Goal: Browse casually

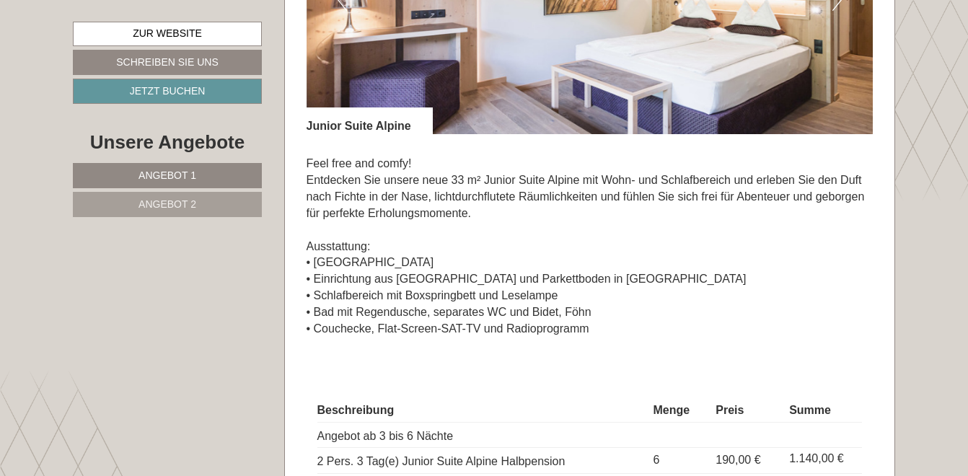
scroll to position [793, 0]
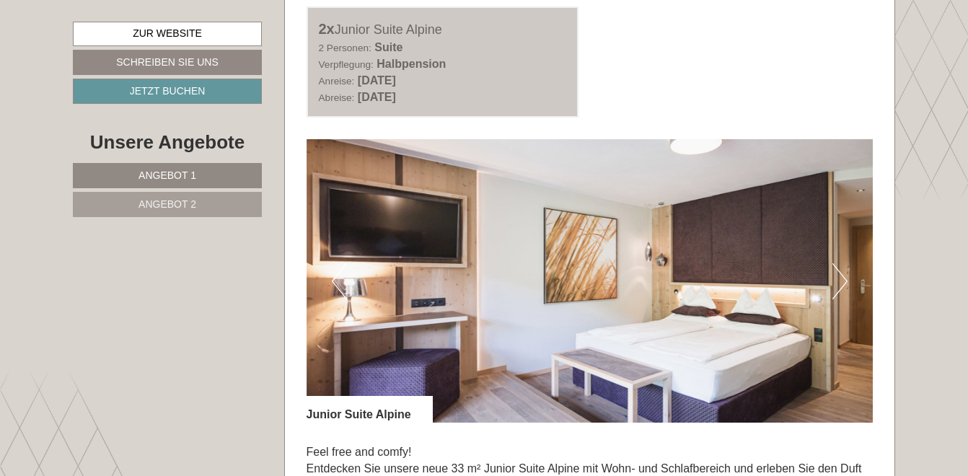
click at [847, 276] on button "Next" at bounding box center [839, 281] width 15 height 36
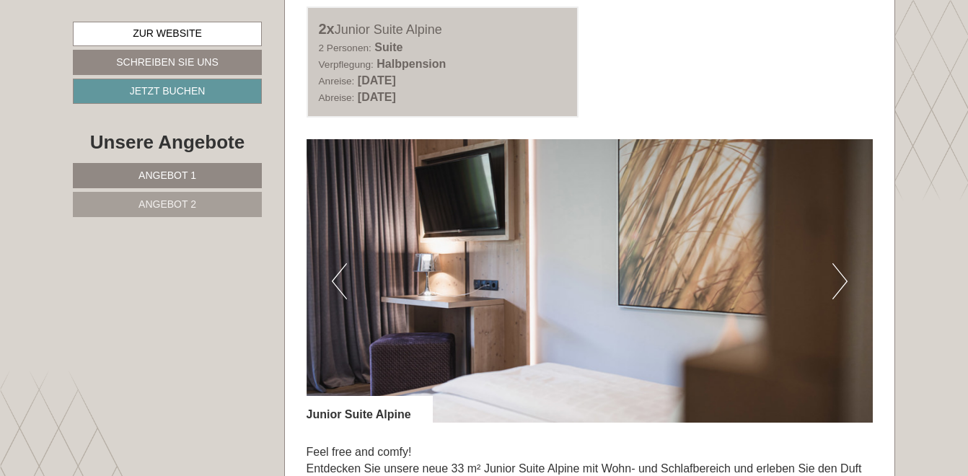
click at [847, 276] on button "Next" at bounding box center [839, 281] width 15 height 36
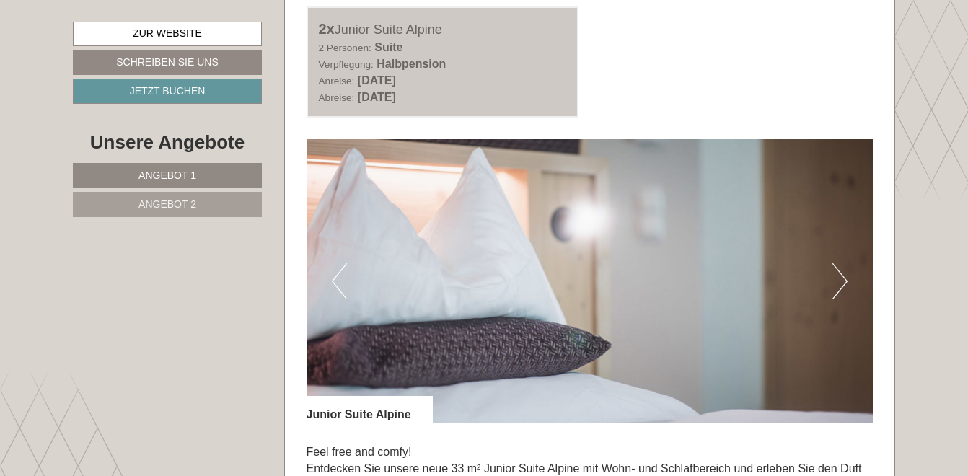
click at [847, 276] on button "Next" at bounding box center [839, 281] width 15 height 36
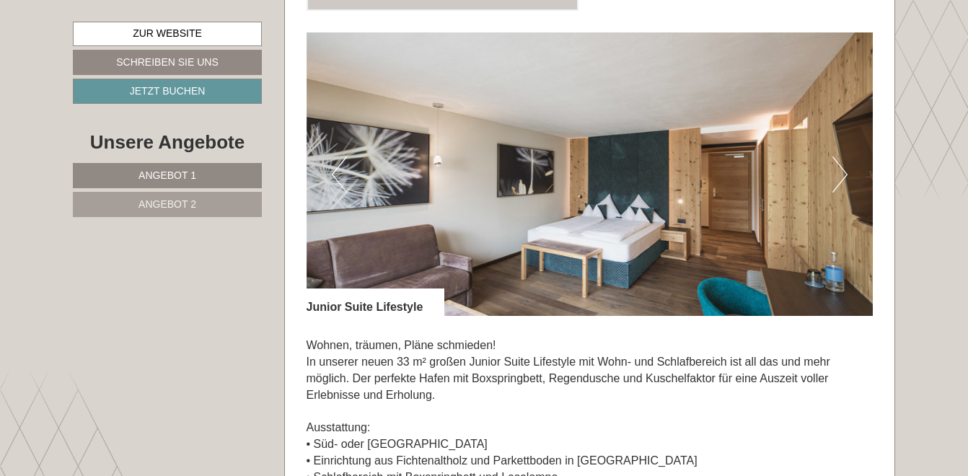
scroll to position [1947, 0]
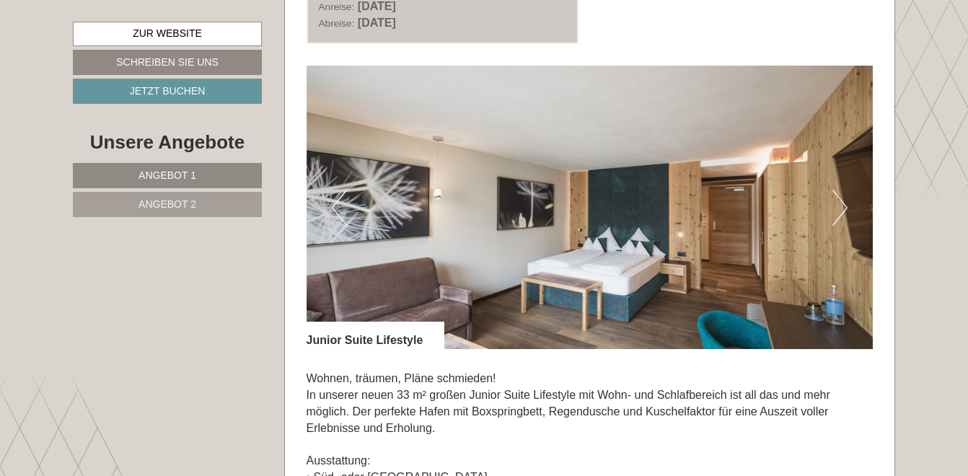
click at [837, 203] on button "Next" at bounding box center [839, 208] width 15 height 36
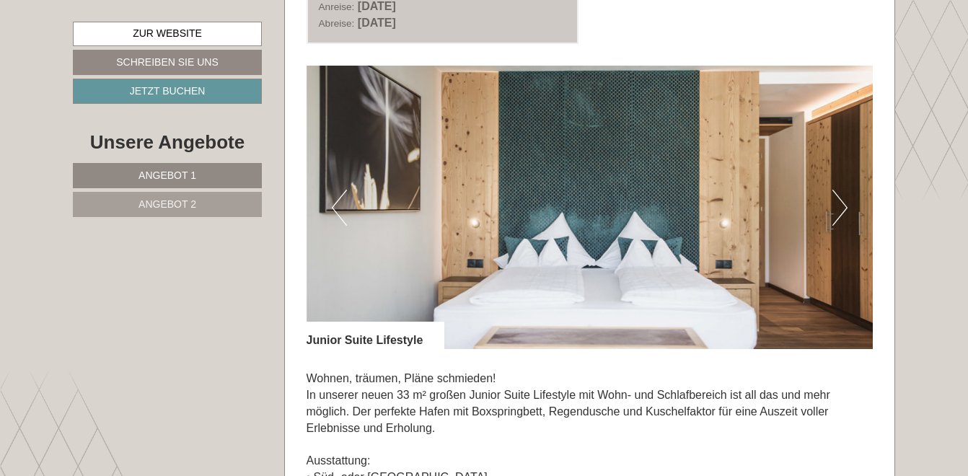
click at [837, 203] on button "Next" at bounding box center [839, 208] width 15 height 36
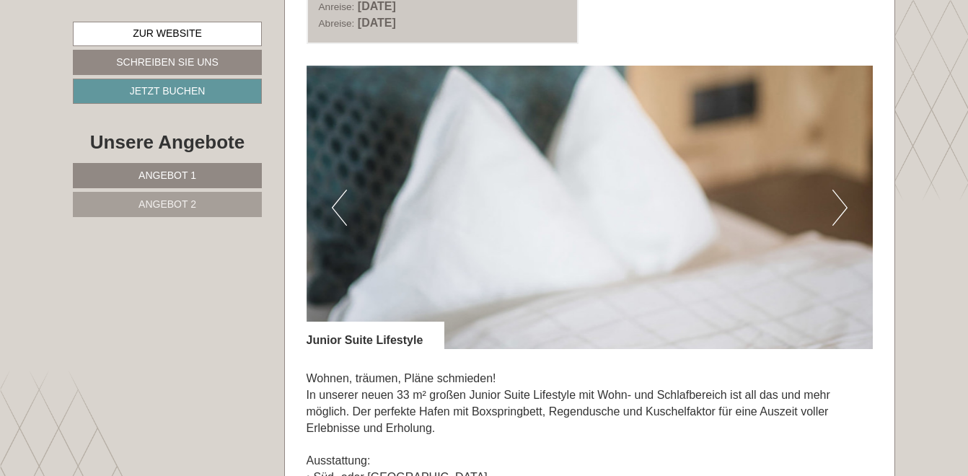
click at [837, 203] on button "Next" at bounding box center [839, 208] width 15 height 36
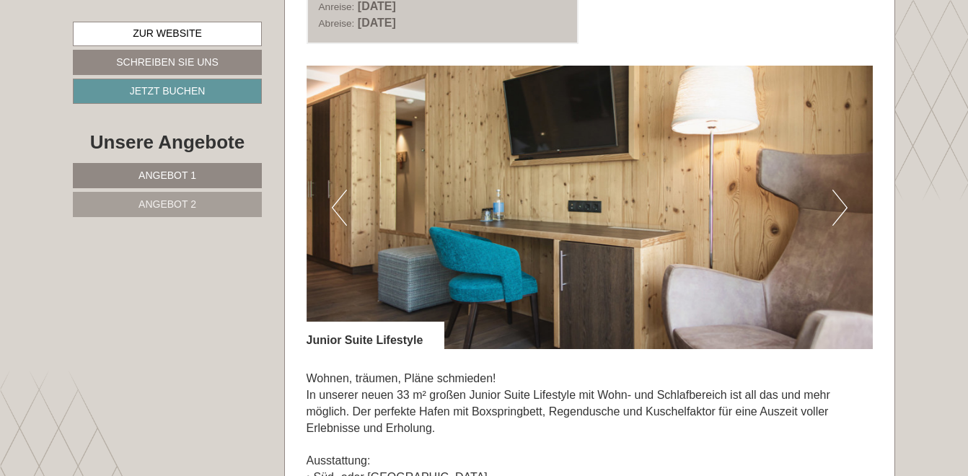
click at [837, 203] on button "Next" at bounding box center [839, 208] width 15 height 36
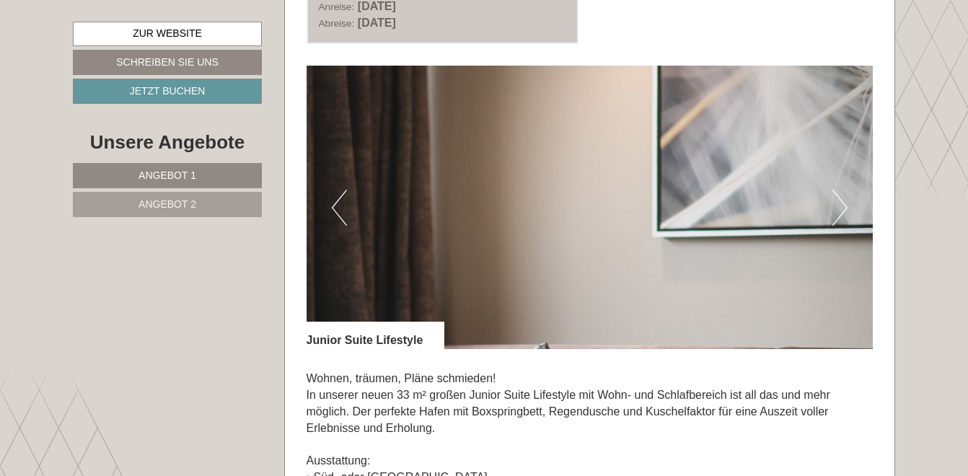
click at [837, 203] on button "Next" at bounding box center [839, 208] width 15 height 36
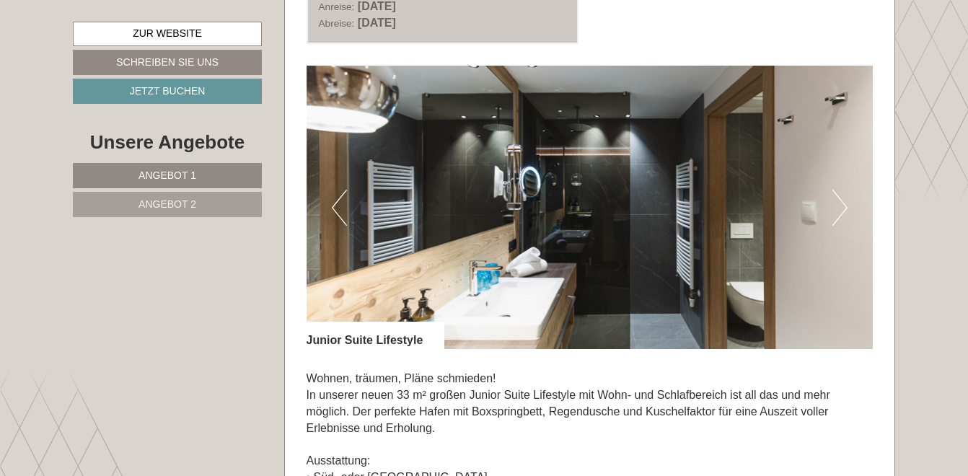
click at [837, 203] on button "Next" at bounding box center [839, 208] width 15 height 36
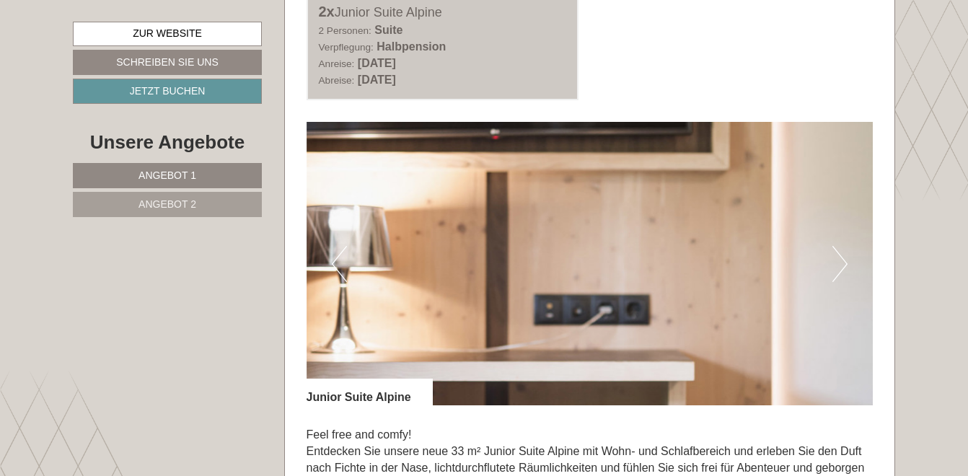
scroll to position [793, 0]
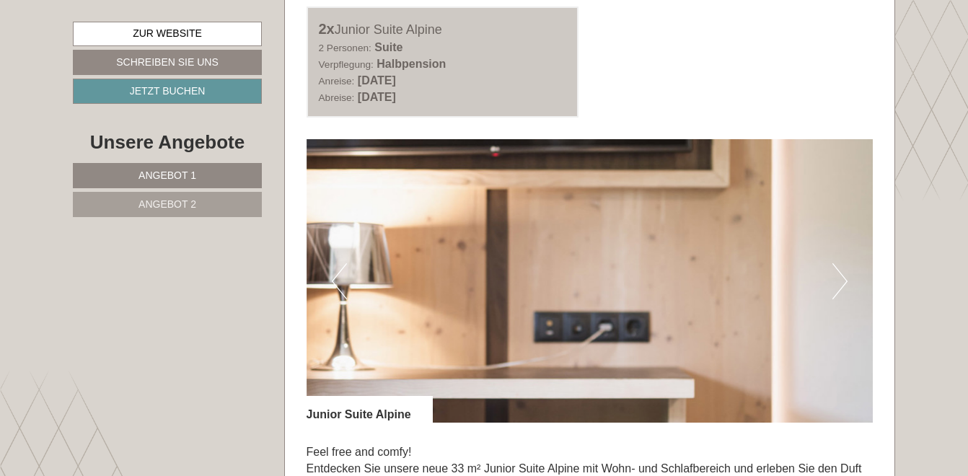
click at [848, 278] on img at bounding box center [590, 280] width 567 height 283
click at [839, 279] on button "Next" at bounding box center [839, 281] width 15 height 36
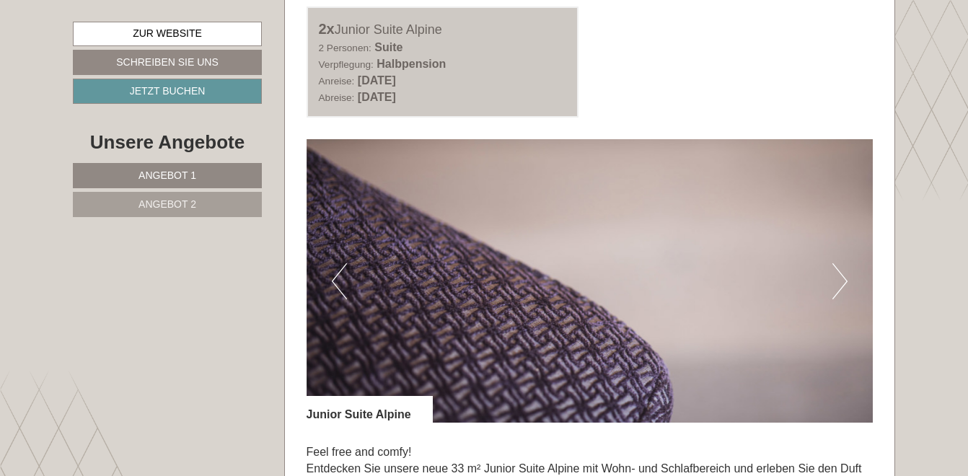
click at [839, 279] on button "Next" at bounding box center [839, 281] width 15 height 36
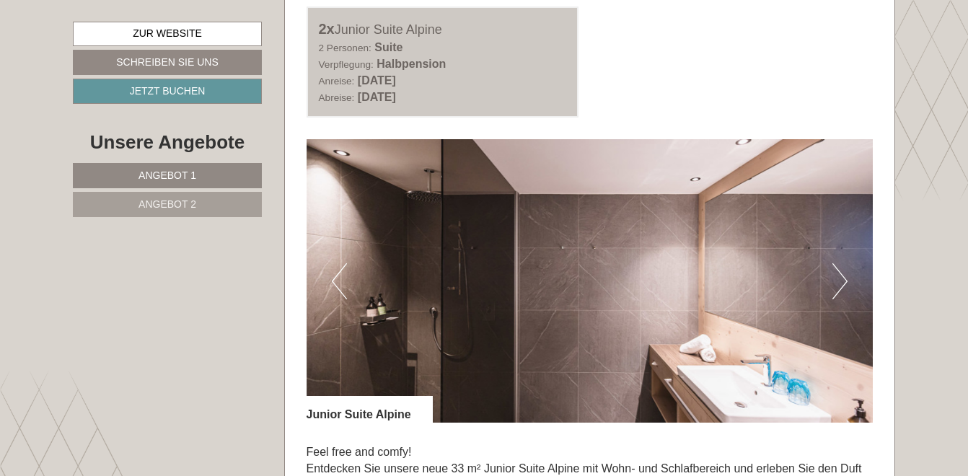
click at [839, 279] on button "Next" at bounding box center [839, 281] width 15 height 36
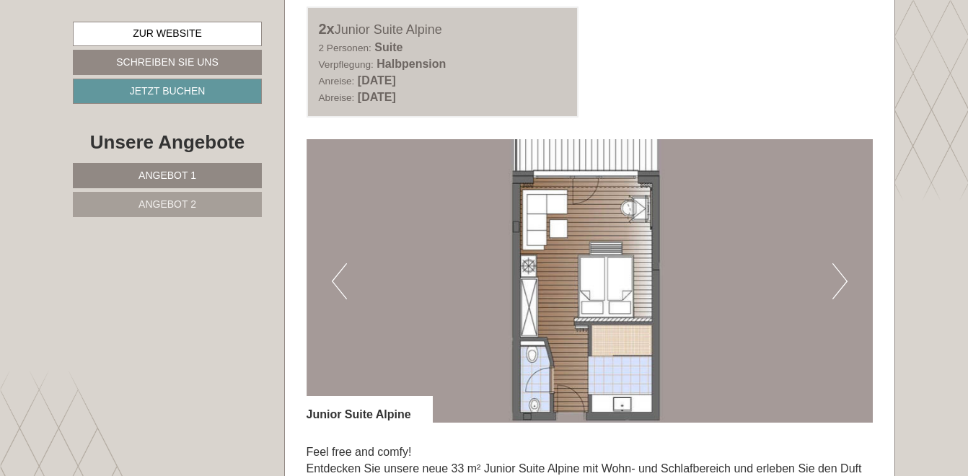
click at [839, 279] on button "Next" at bounding box center [839, 281] width 15 height 36
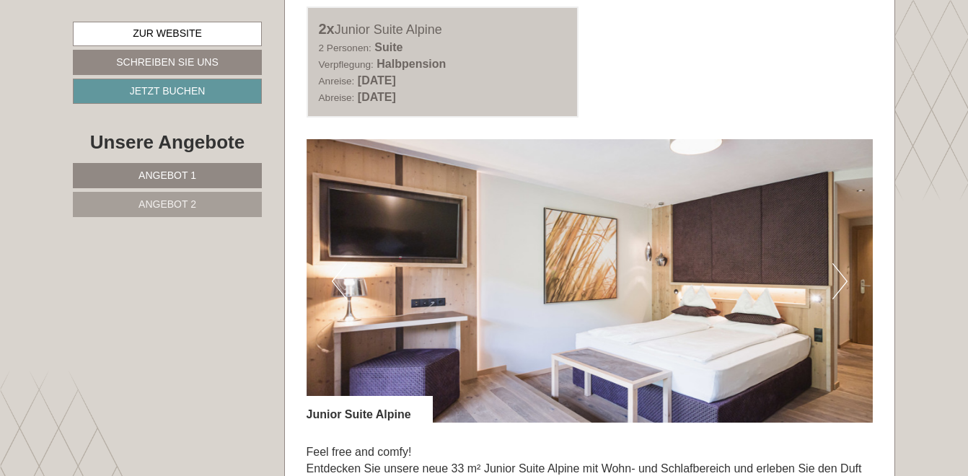
click at [839, 279] on button "Next" at bounding box center [839, 281] width 15 height 36
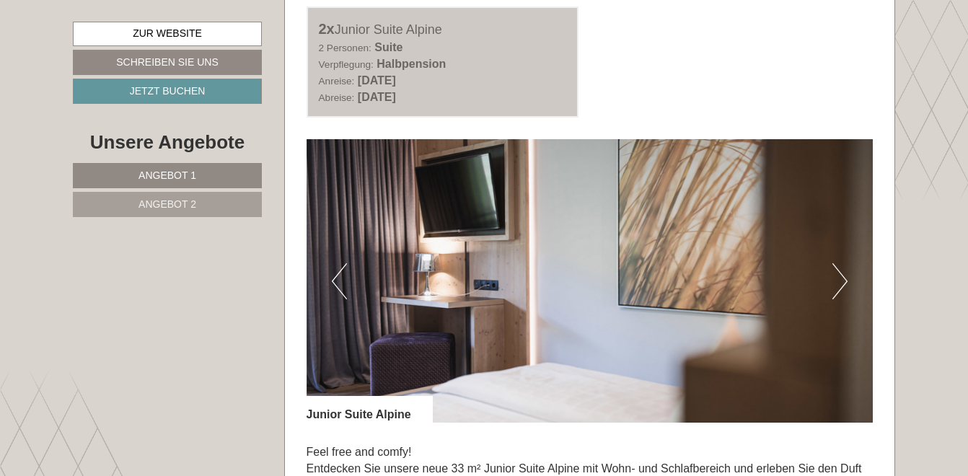
click at [839, 279] on button "Next" at bounding box center [839, 281] width 15 height 36
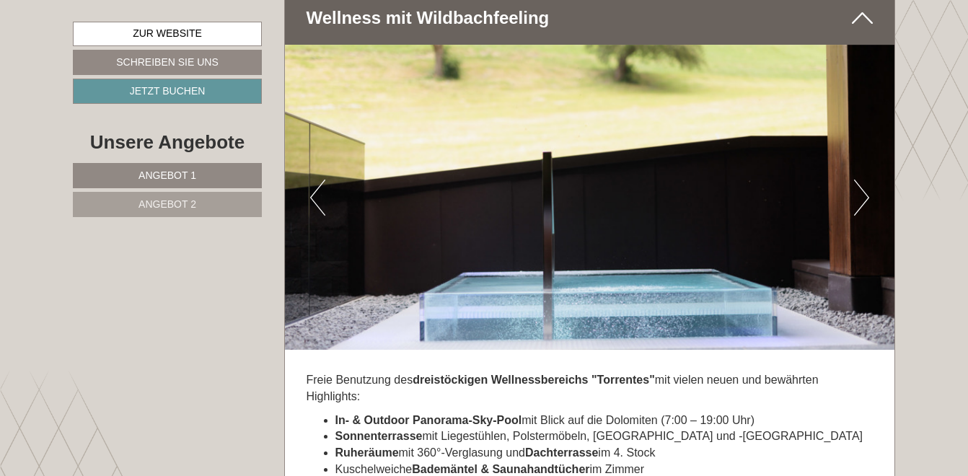
scroll to position [3823, 0]
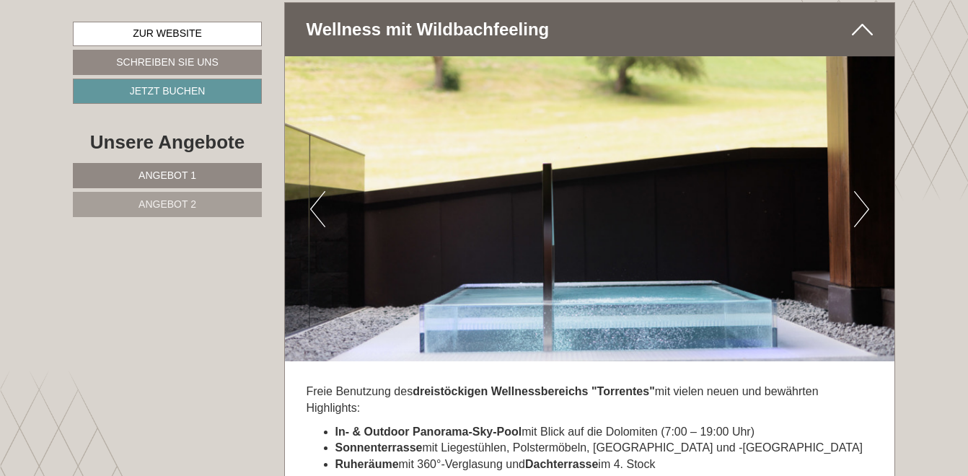
click at [858, 192] on button "Next" at bounding box center [861, 209] width 15 height 36
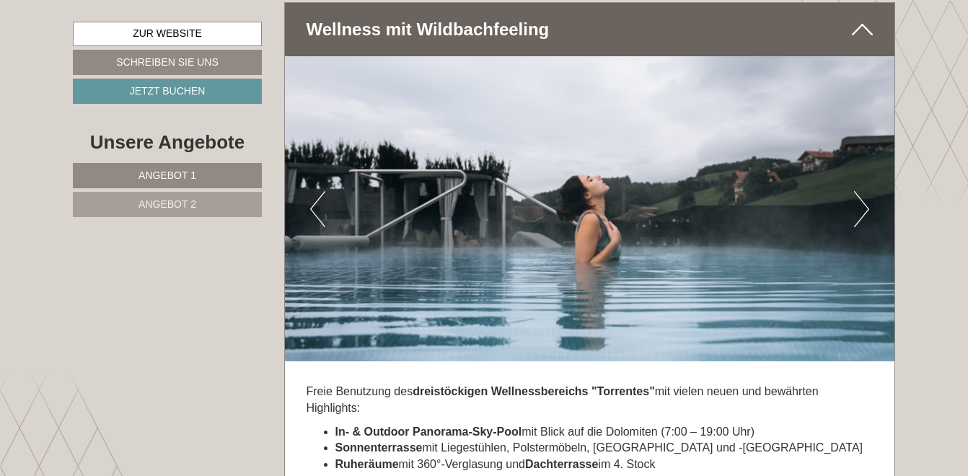
click at [858, 192] on button "Next" at bounding box center [861, 209] width 15 height 36
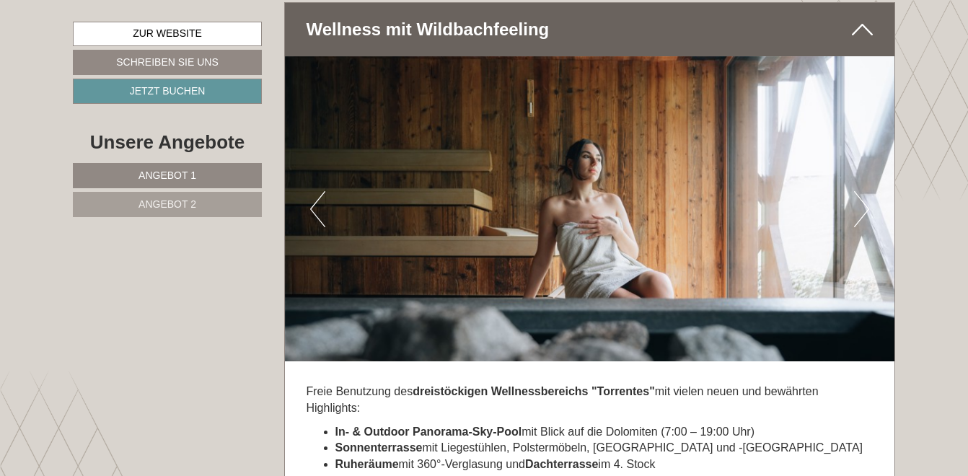
click at [858, 191] on button "Next" at bounding box center [861, 209] width 15 height 36
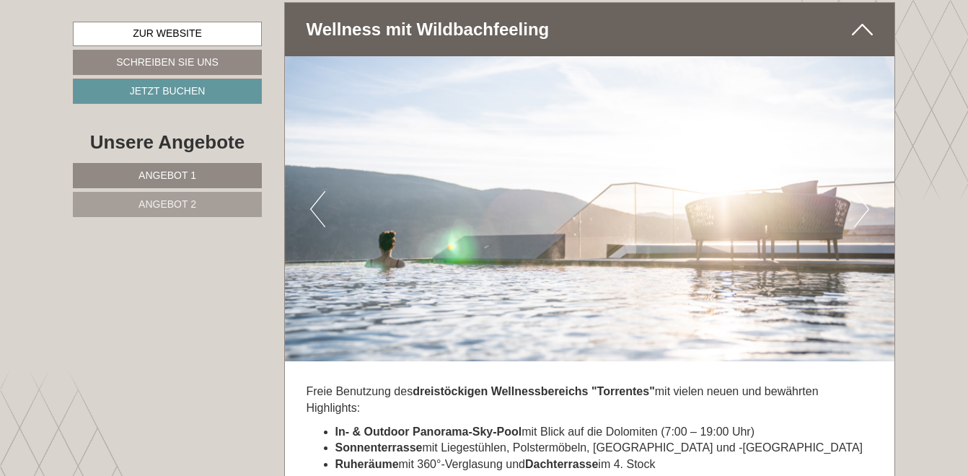
click at [858, 191] on button "Next" at bounding box center [861, 209] width 15 height 36
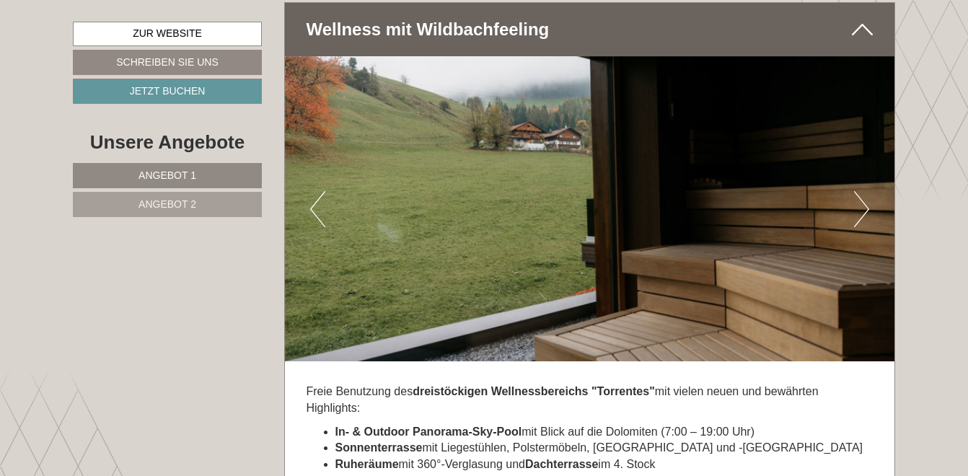
click at [858, 191] on button "Next" at bounding box center [861, 209] width 15 height 36
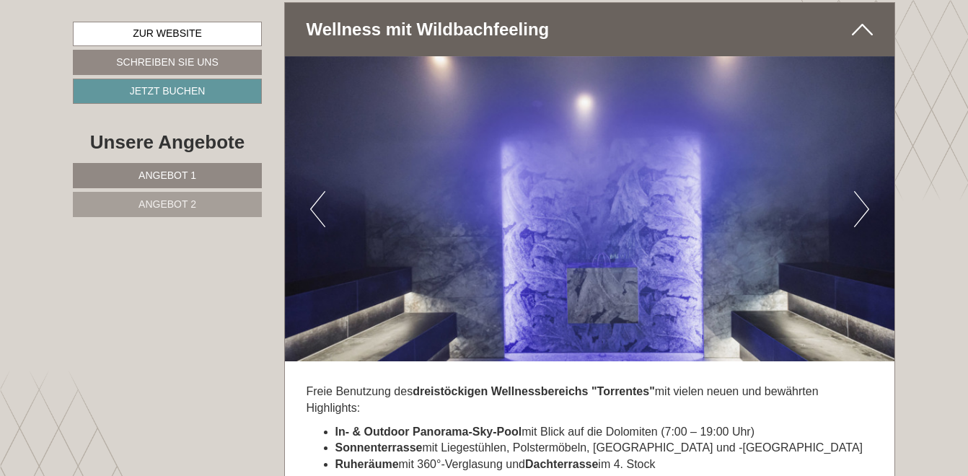
click at [858, 191] on button "Next" at bounding box center [861, 209] width 15 height 36
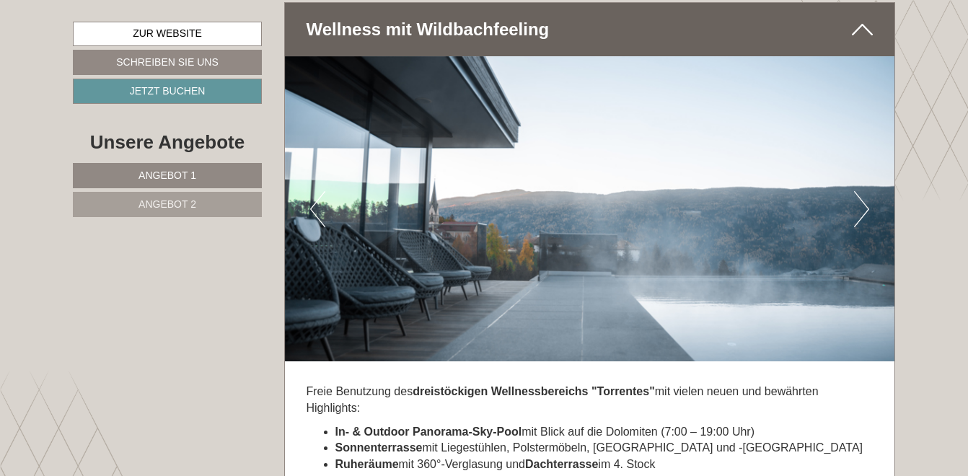
click at [858, 191] on button "Next" at bounding box center [861, 209] width 15 height 36
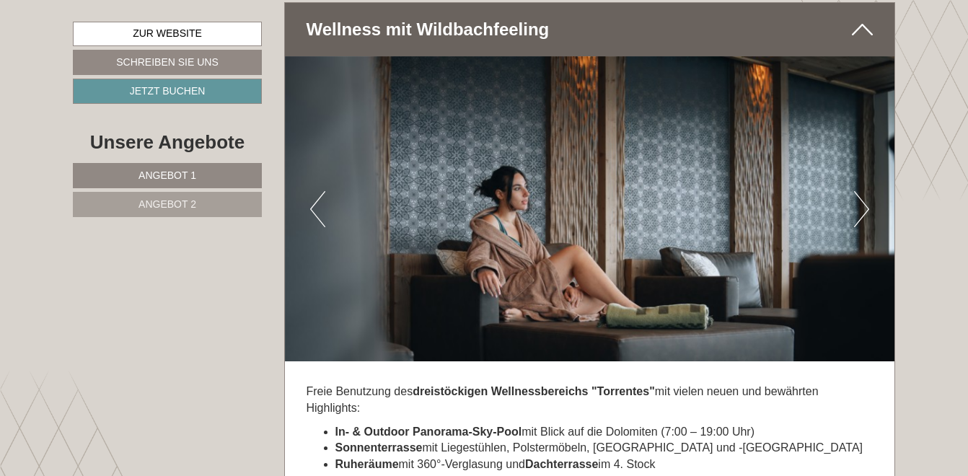
click at [858, 191] on button "Next" at bounding box center [861, 209] width 15 height 36
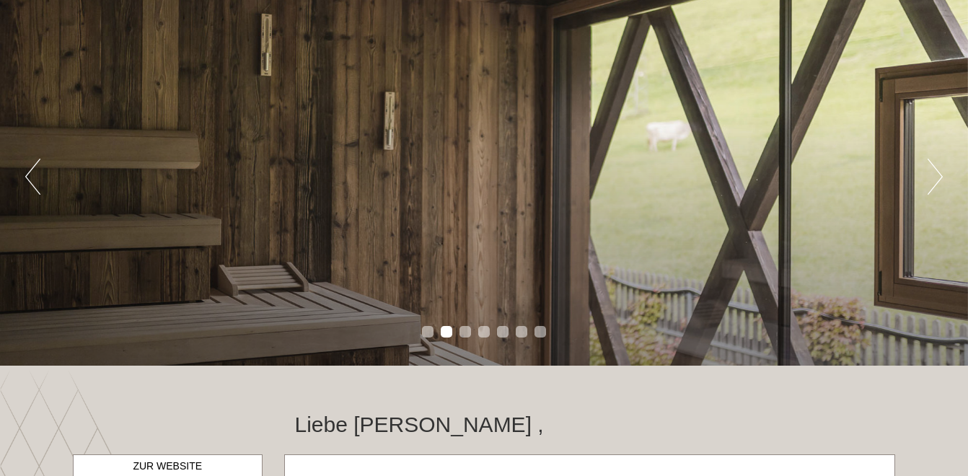
scroll to position [0, 0]
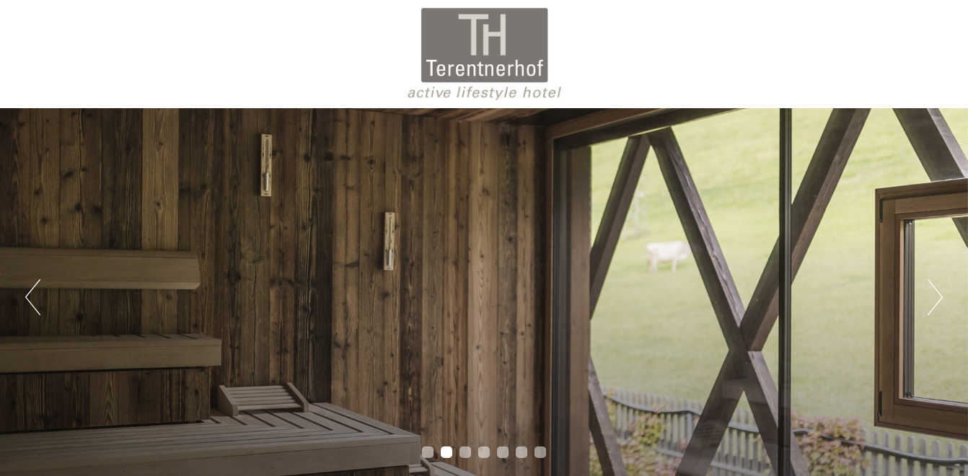
click at [925, 296] on div "Previous Next 1 2 3 4 5 6 7" at bounding box center [484, 297] width 968 height 378
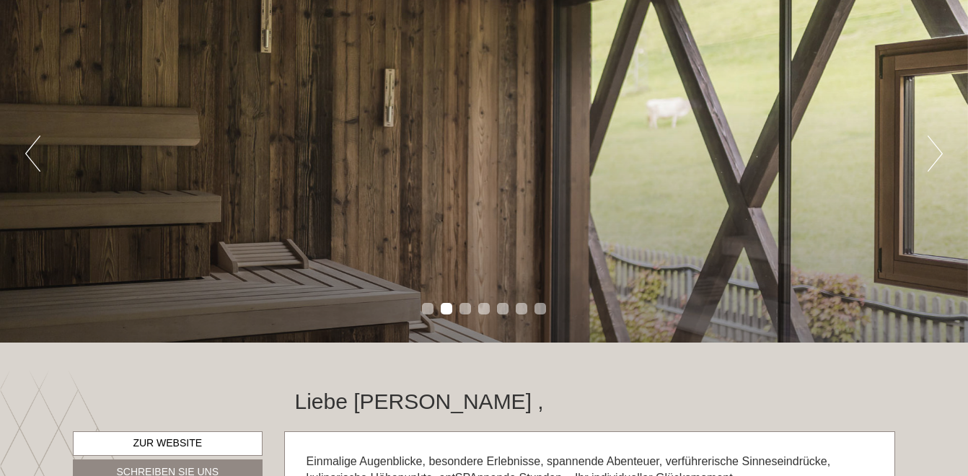
scroll to position [144, 0]
click at [929, 159] on button "Next" at bounding box center [935, 153] width 15 height 36
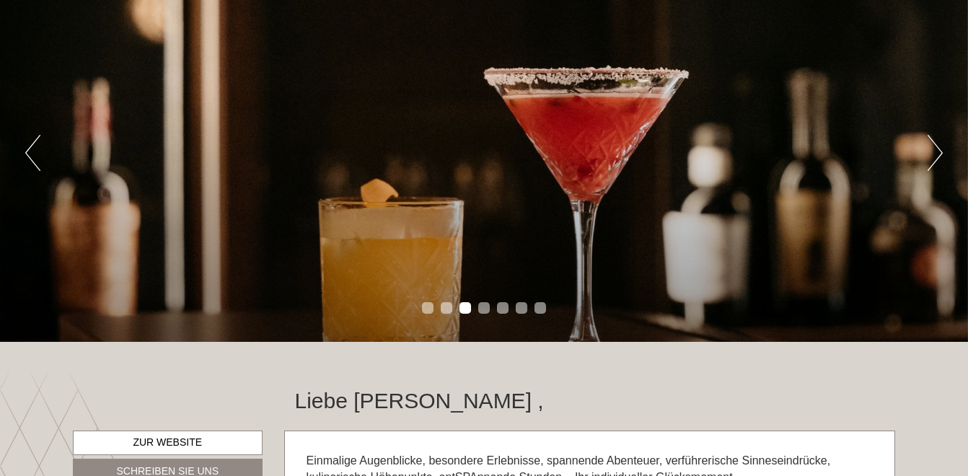
click at [928, 162] on button "Next" at bounding box center [935, 153] width 15 height 36
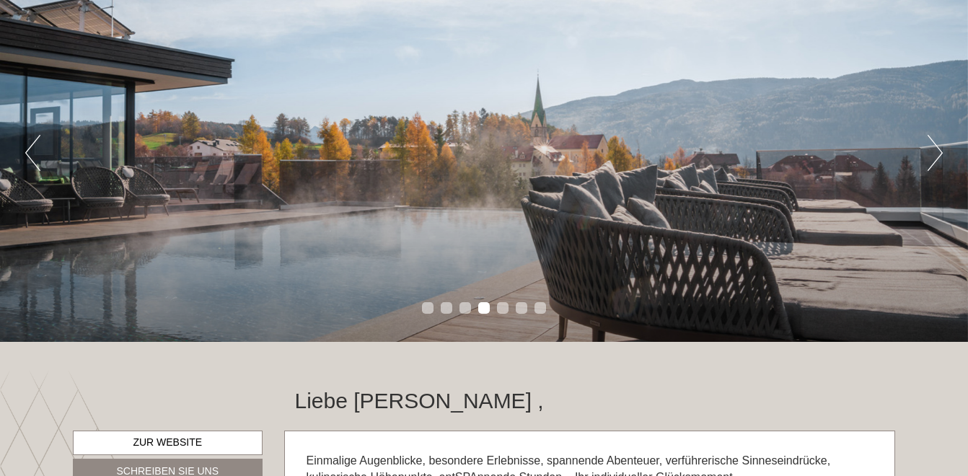
click at [928, 162] on button "Next" at bounding box center [935, 153] width 15 height 36
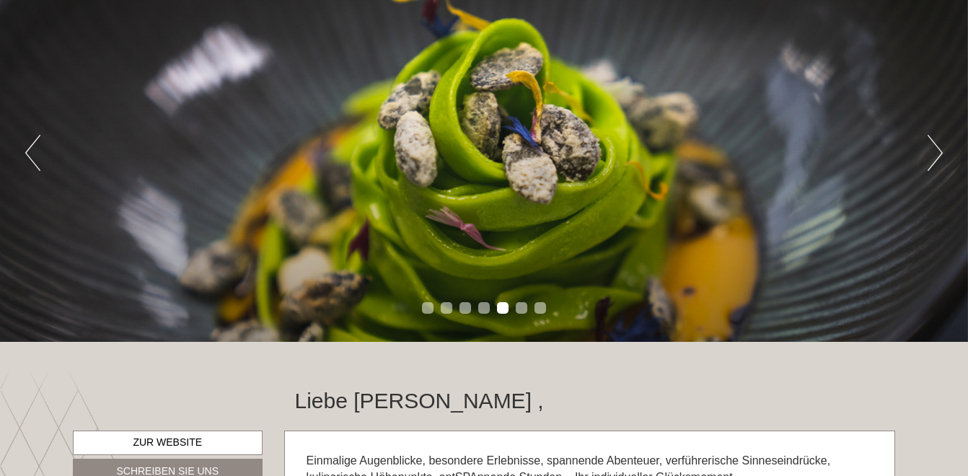
click at [928, 162] on button "Next" at bounding box center [935, 153] width 15 height 36
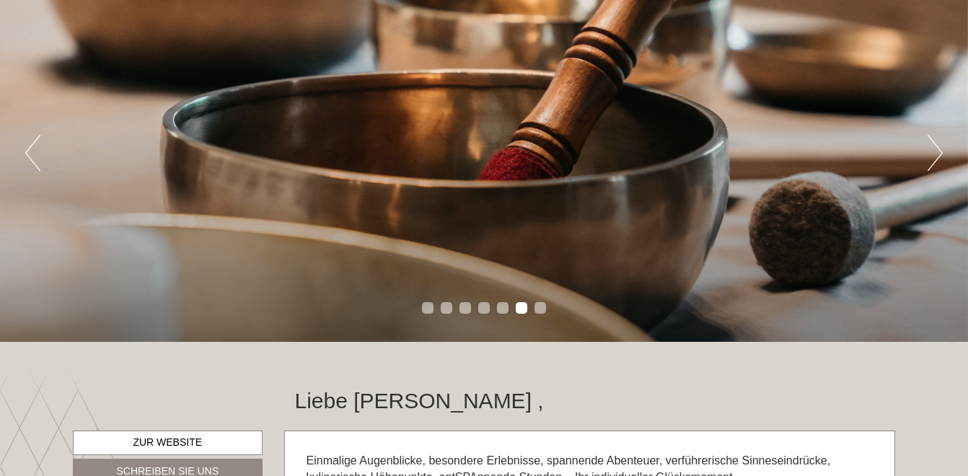
click at [928, 162] on button "Next" at bounding box center [935, 153] width 15 height 36
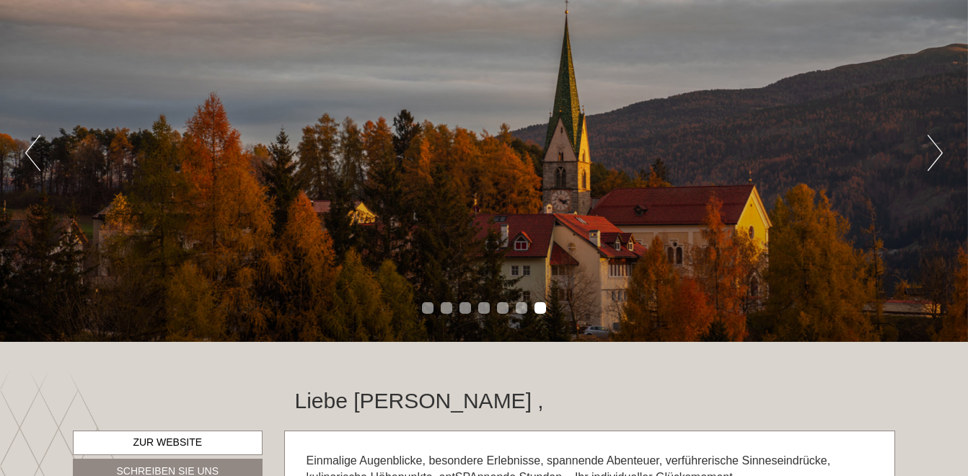
click at [928, 162] on button "Next" at bounding box center [935, 153] width 15 height 36
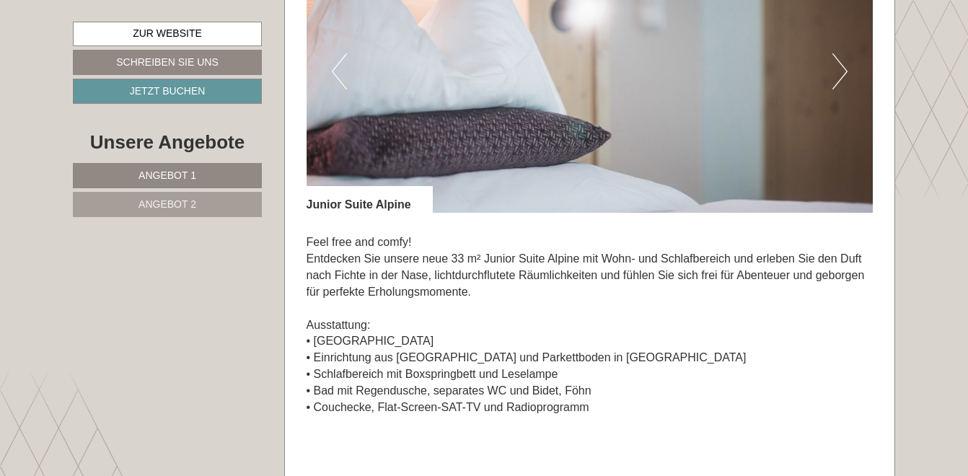
scroll to position [866, 0]
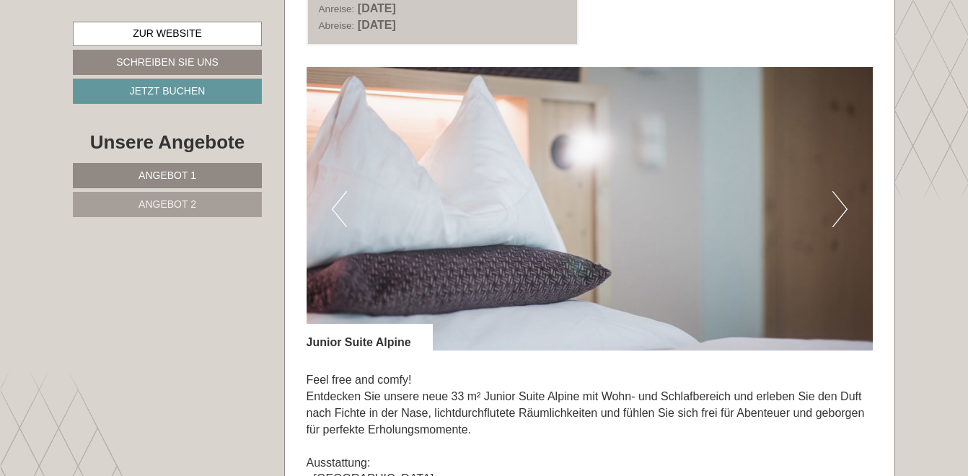
click at [836, 204] on button "Next" at bounding box center [839, 209] width 15 height 36
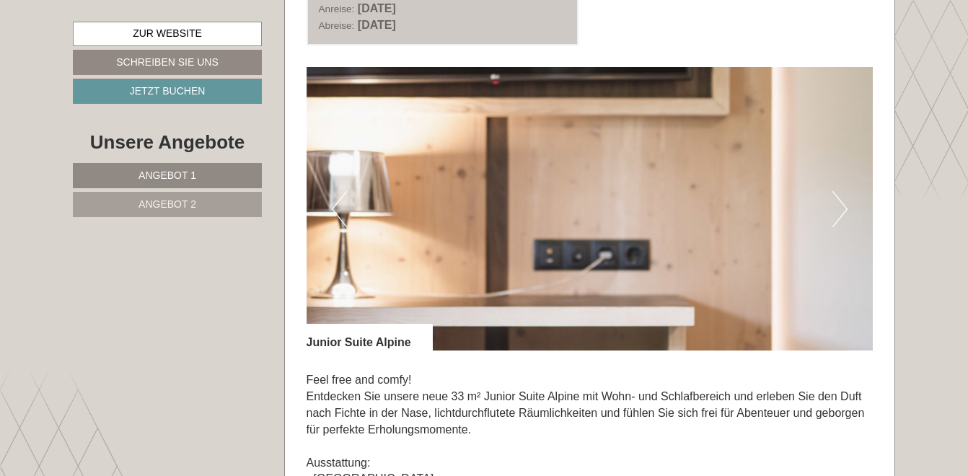
click at [836, 204] on button "Next" at bounding box center [839, 209] width 15 height 36
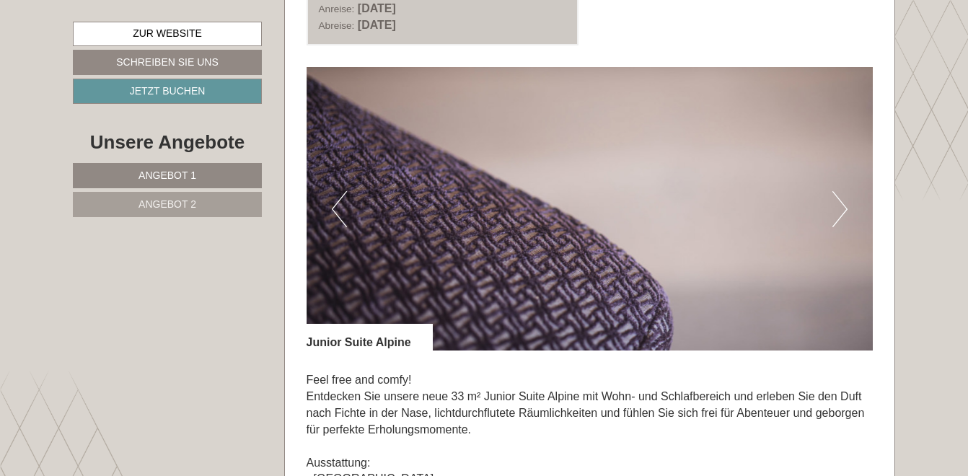
click at [836, 204] on button "Next" at bounding box center [839, 209] width 15 height 36
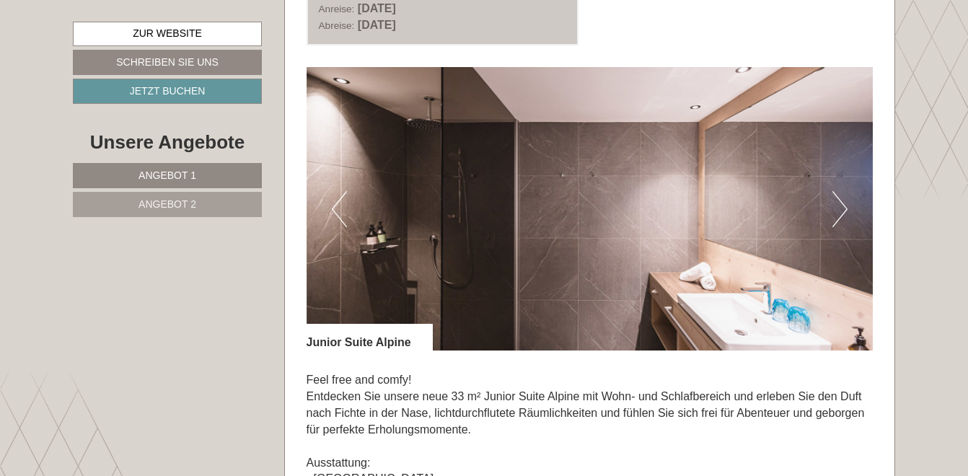
click at [836, 204] on button "Next" at bounding box center [839, 209] width 15 height 36
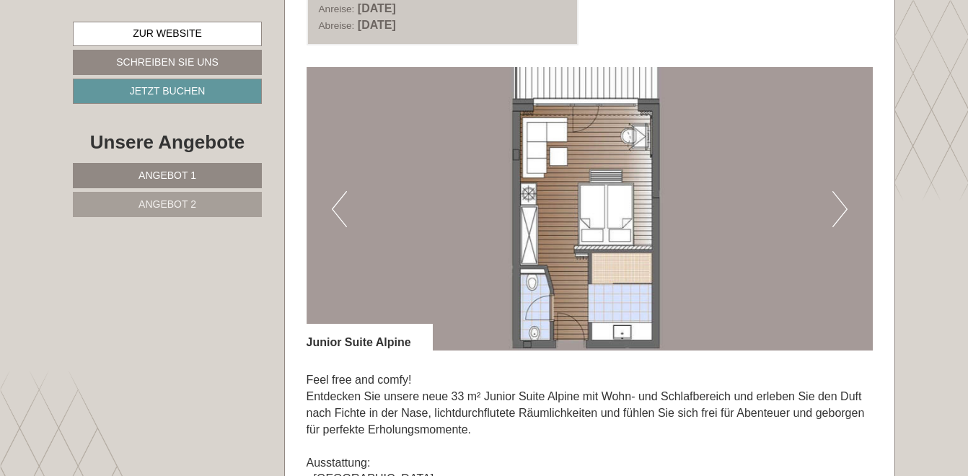
click at [343, 208] on button "Previous" at bounding box center [339, 209] width 15 height 36
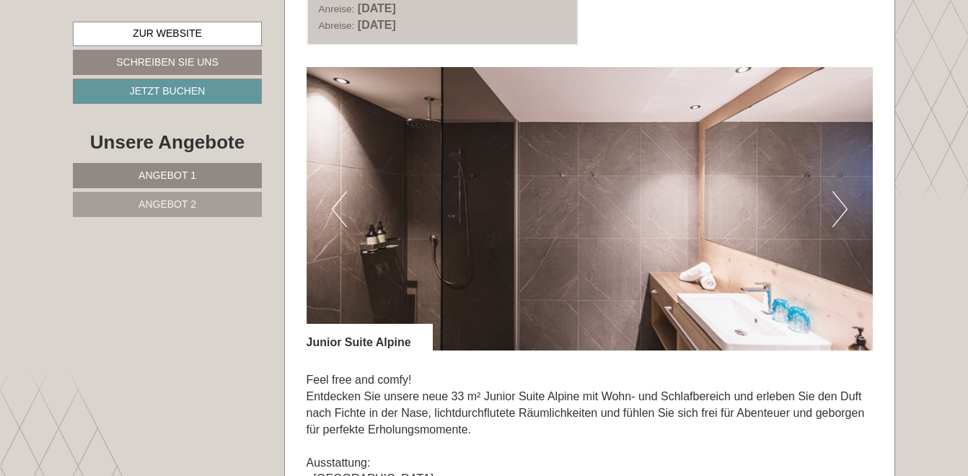
click at [839, 211] on button "Next" at bounding box center [839, 209] width 15 height 36
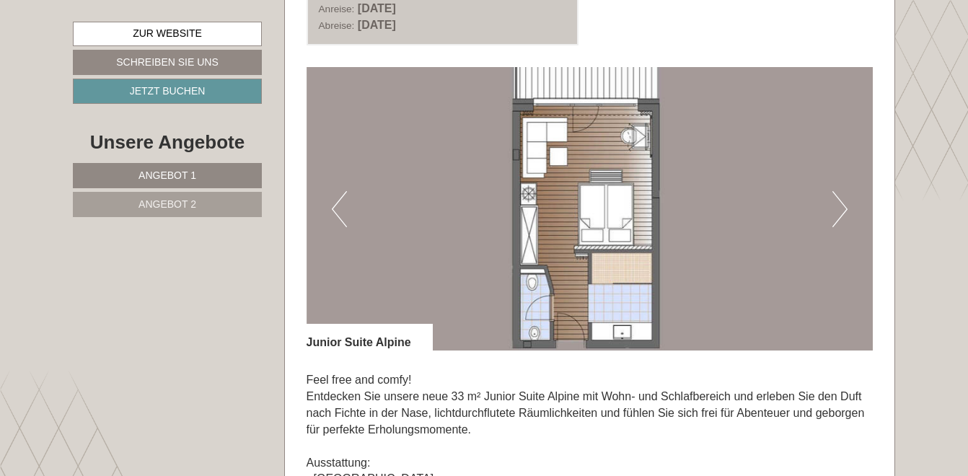
click at [839, 211] on button "Next" at bounding box center [839, 209] width 15 height 36
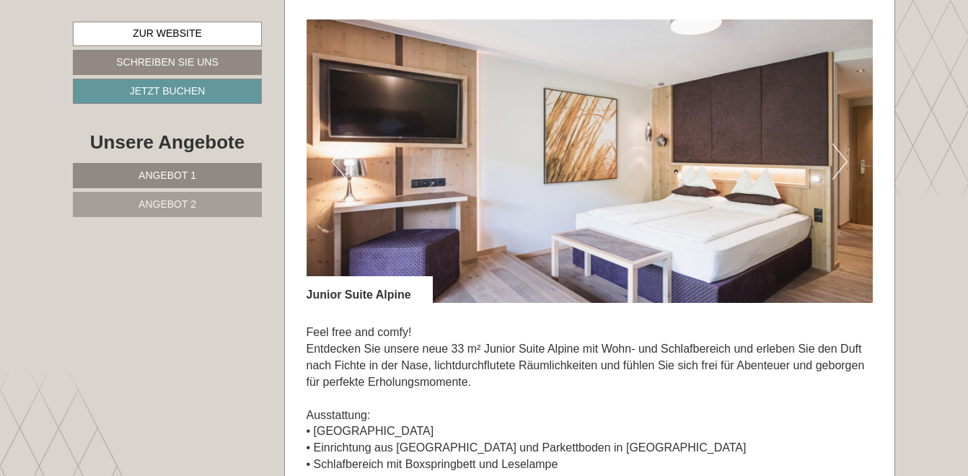
scroll to position [938, 0]
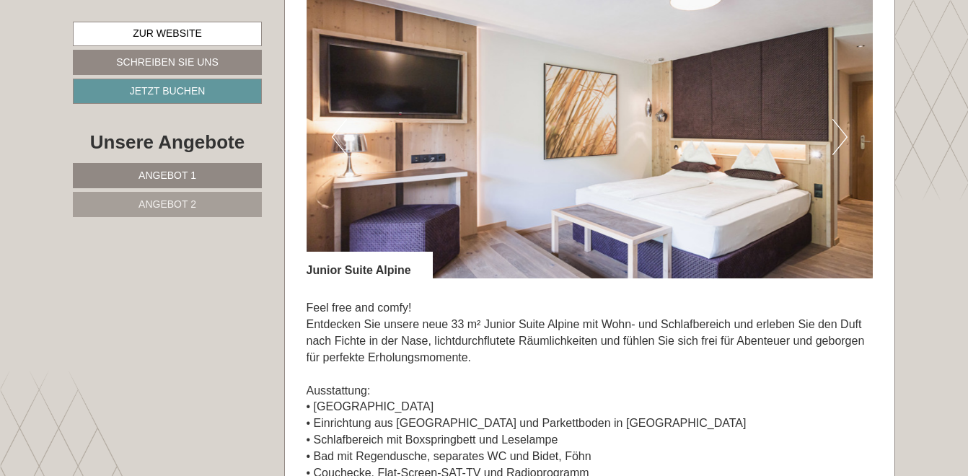
click at [839, 141] on button "Next" at bounding box center [839, 137] width 15 height 36
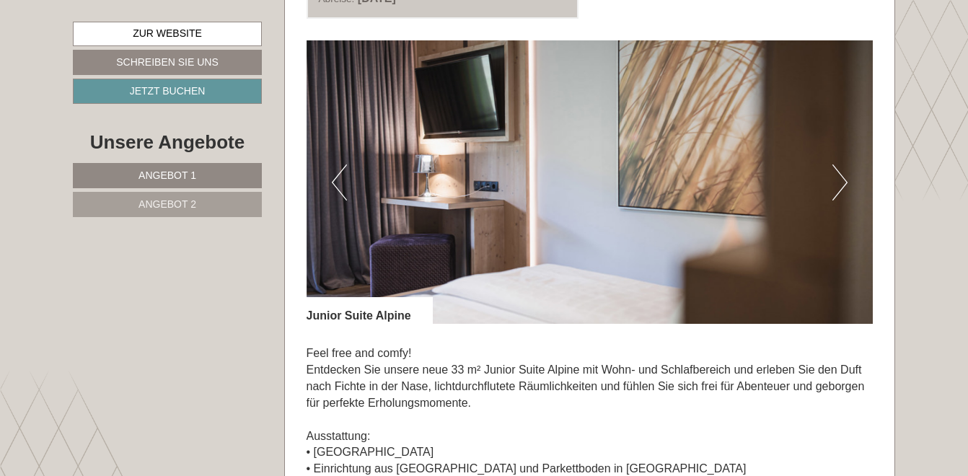
scroll to position [649, 0]
